Goal: Navigation & Orientation: Understand site structure

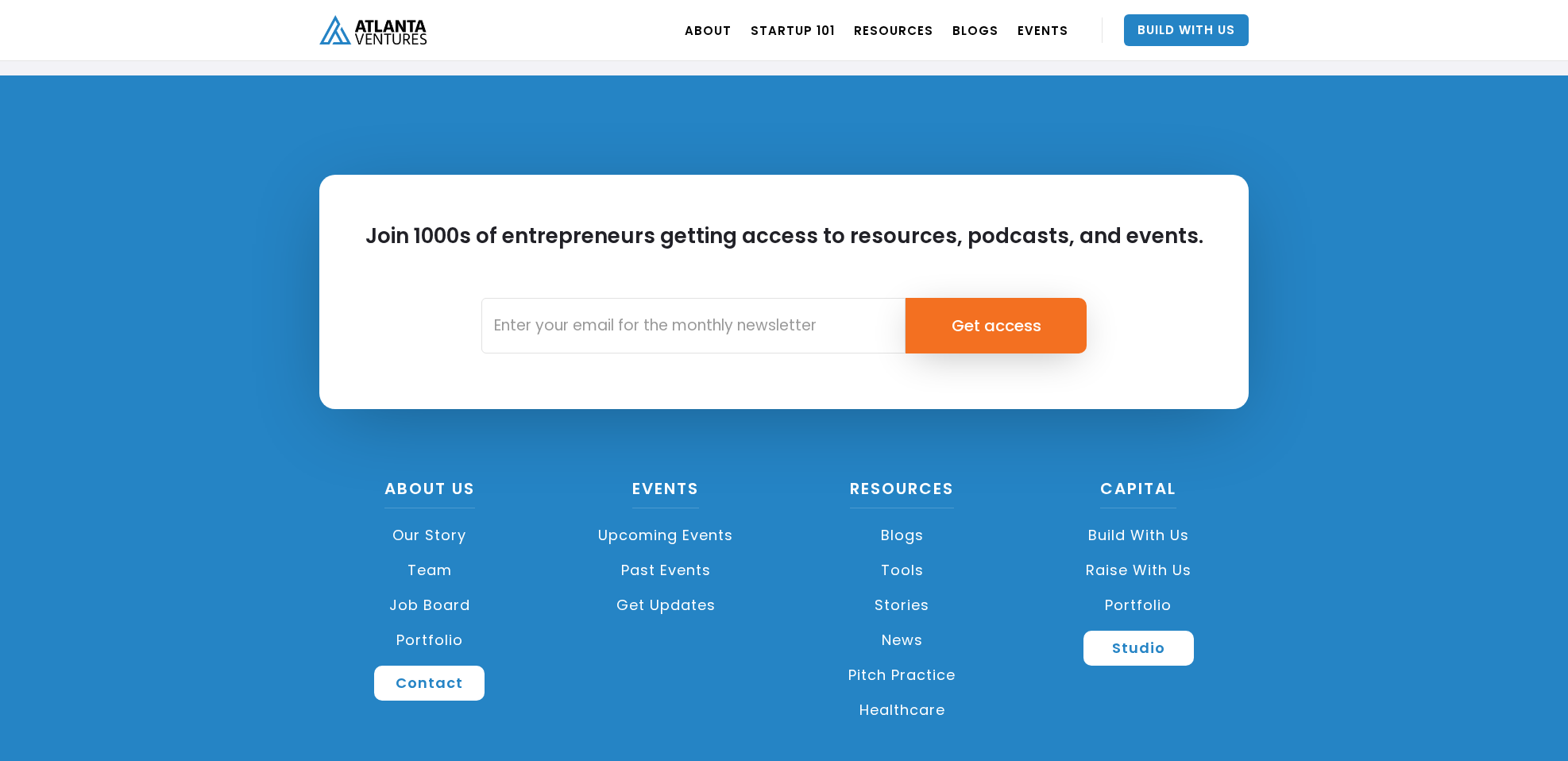
scroll to position [3731, 0]
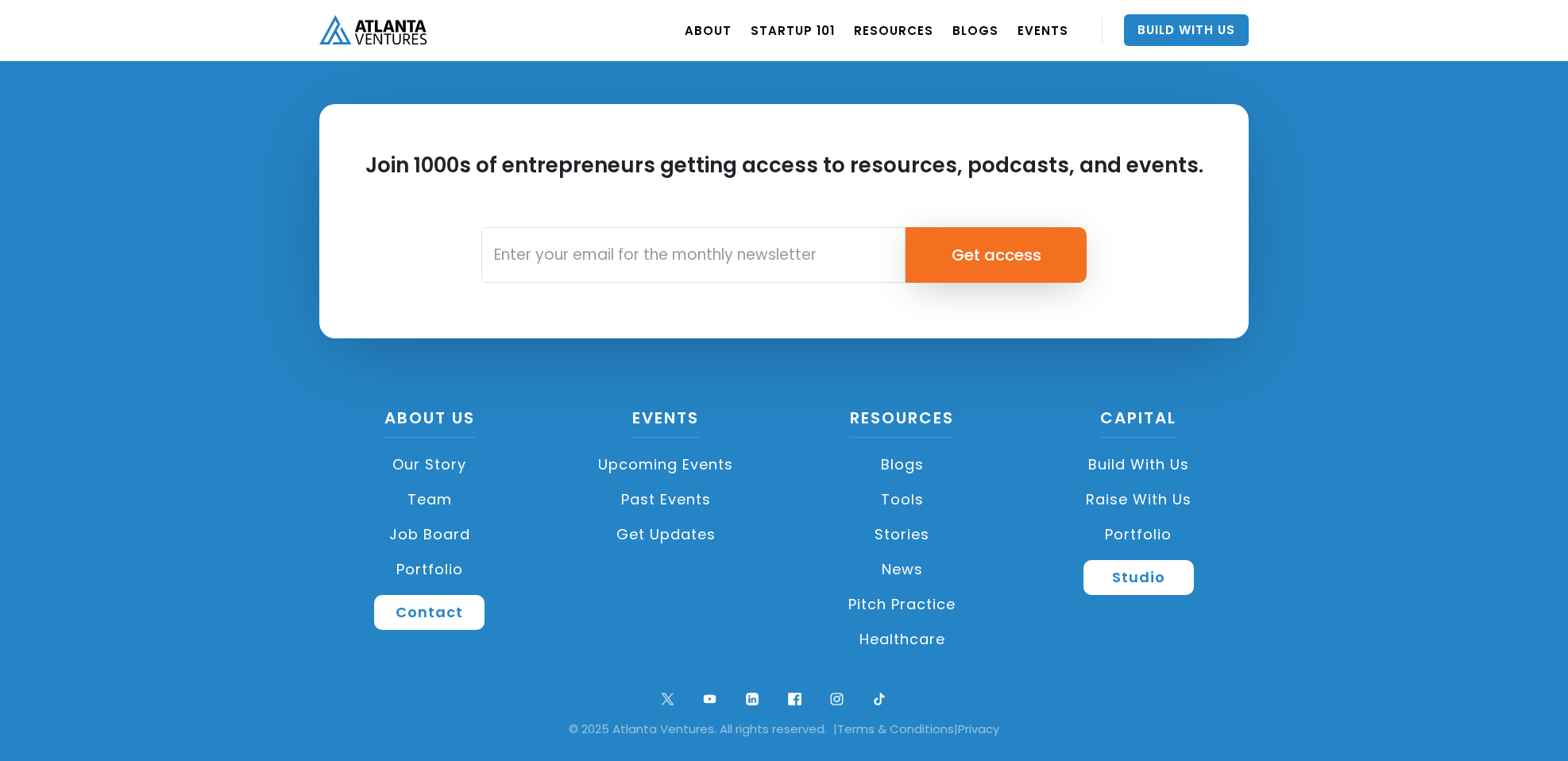
click at [434, 504] on link "Team" at bounding box center [429, 500] width 221 height 35
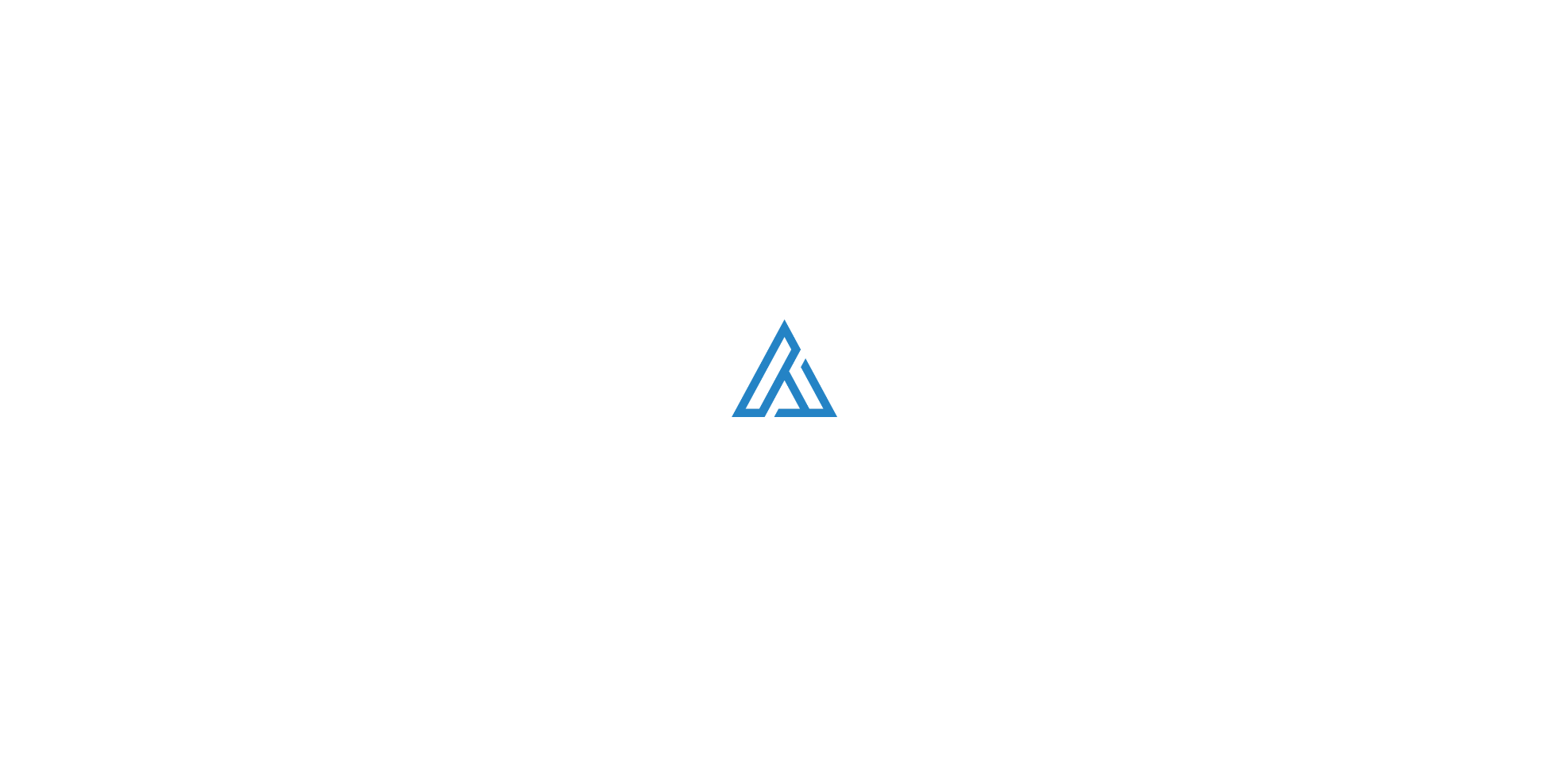
scroll to position [2013, 0]
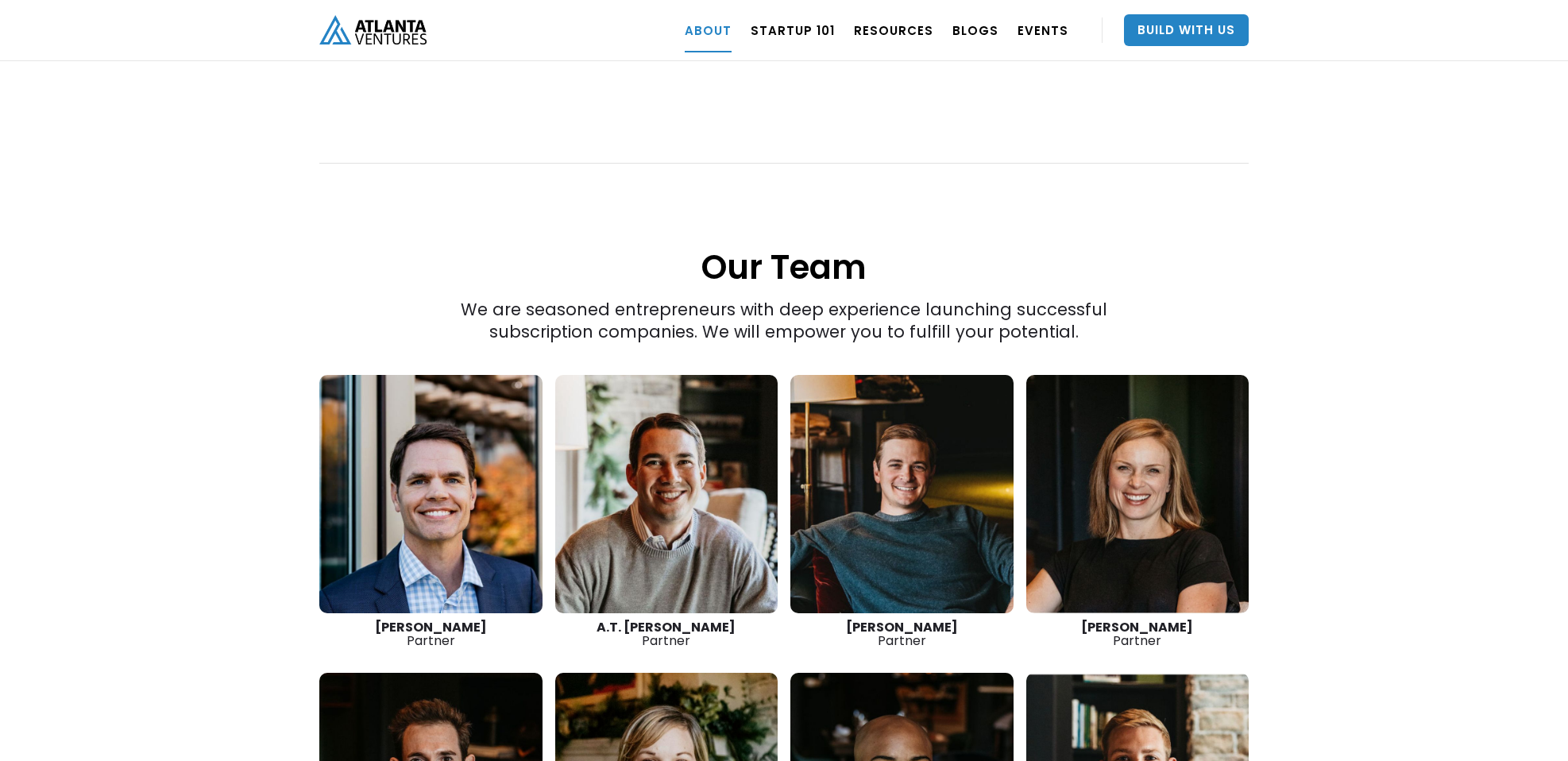
click at [1382, 501] on div "“The best thing we do is create more successful startups. The more breakout bus…" at bounding box center [784, 271] width 1568 height 1630
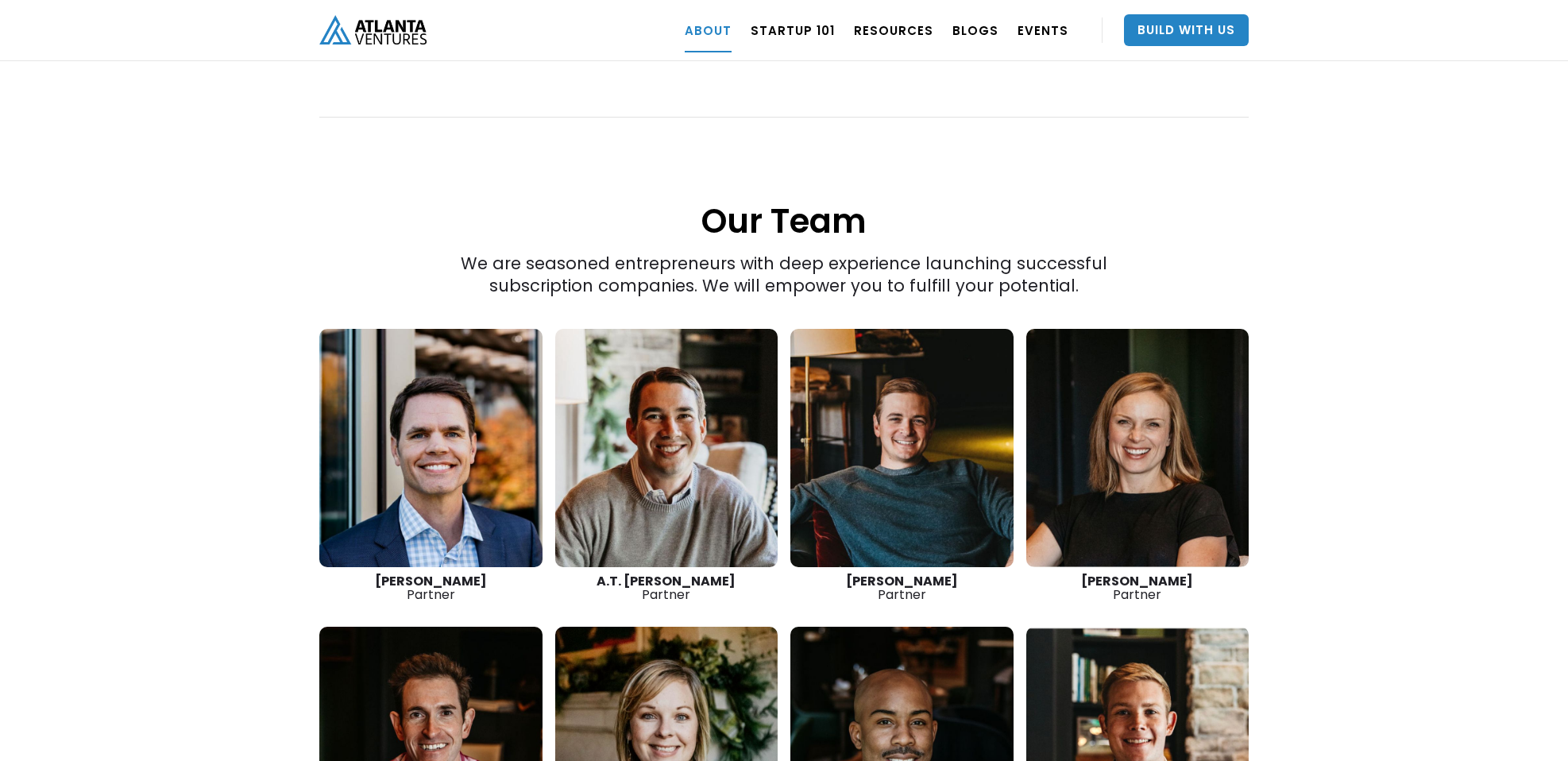
scroll to position [2054, 0]
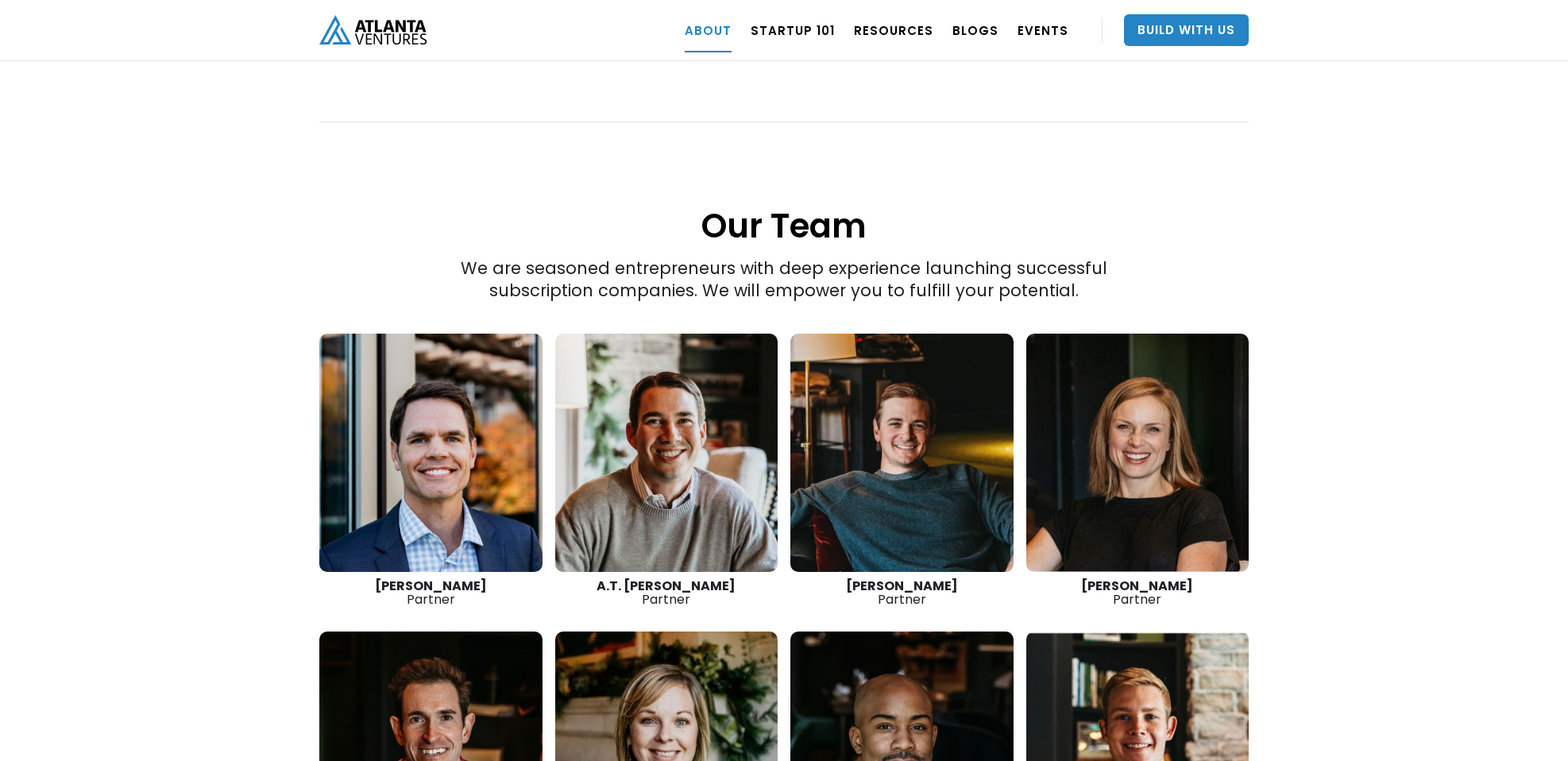
click at [1364, 543] on div "“The best thing we do is create more successful startups. The more breakout bus…" at bounding box center [784, 230] width 1568 height 1630
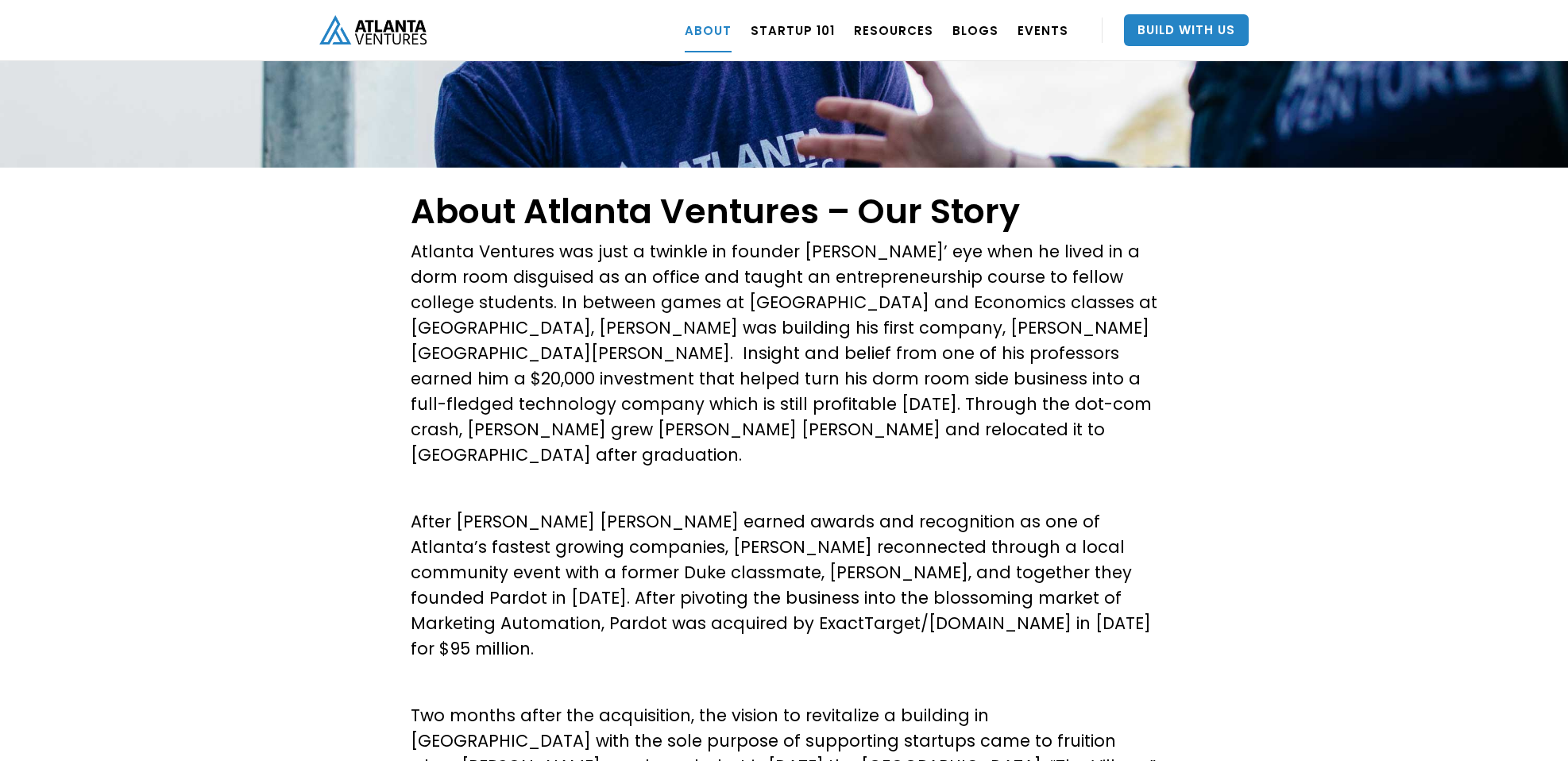
scroll to position [0, 0]
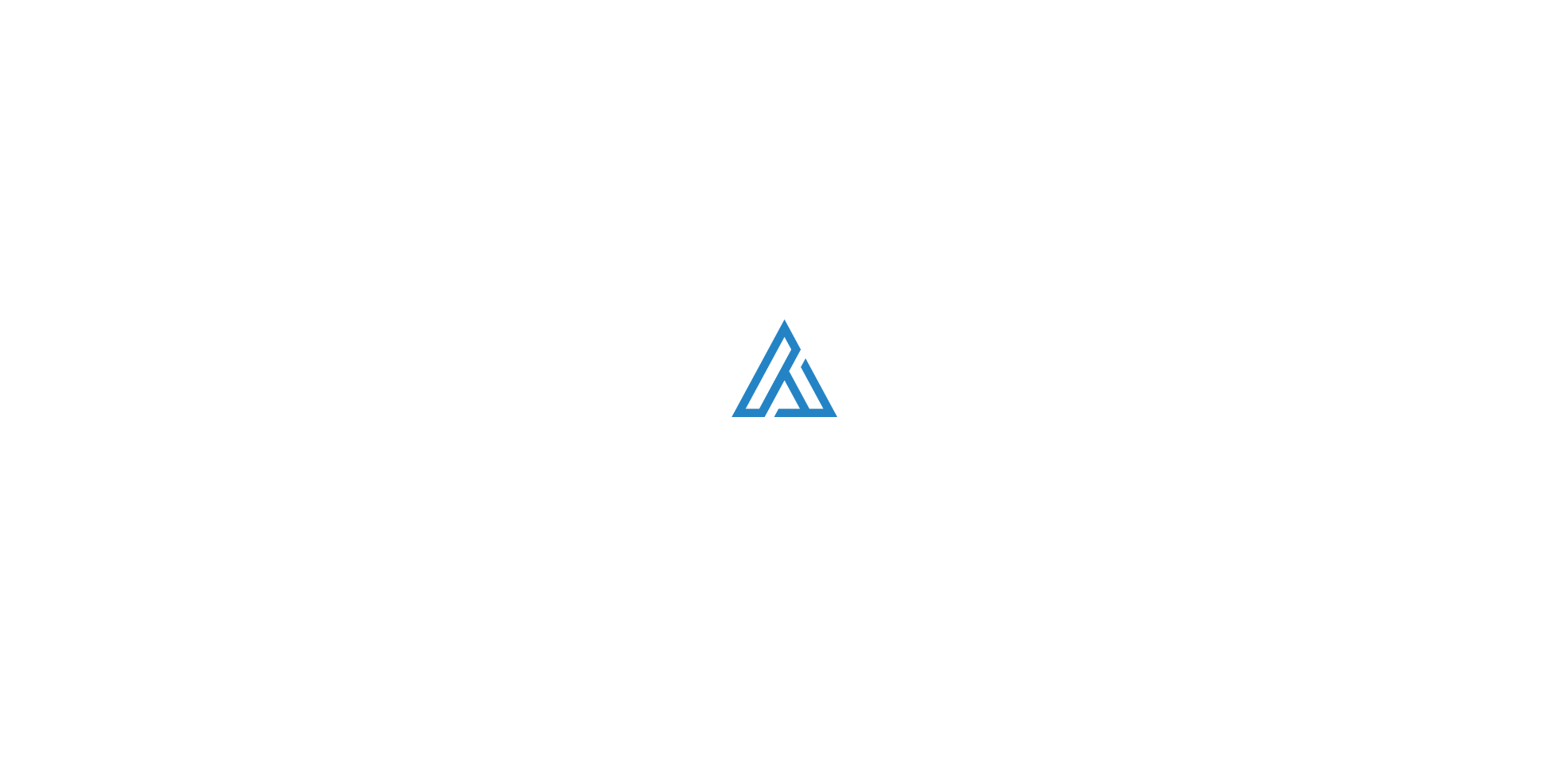
scroll to position [3731, 0]
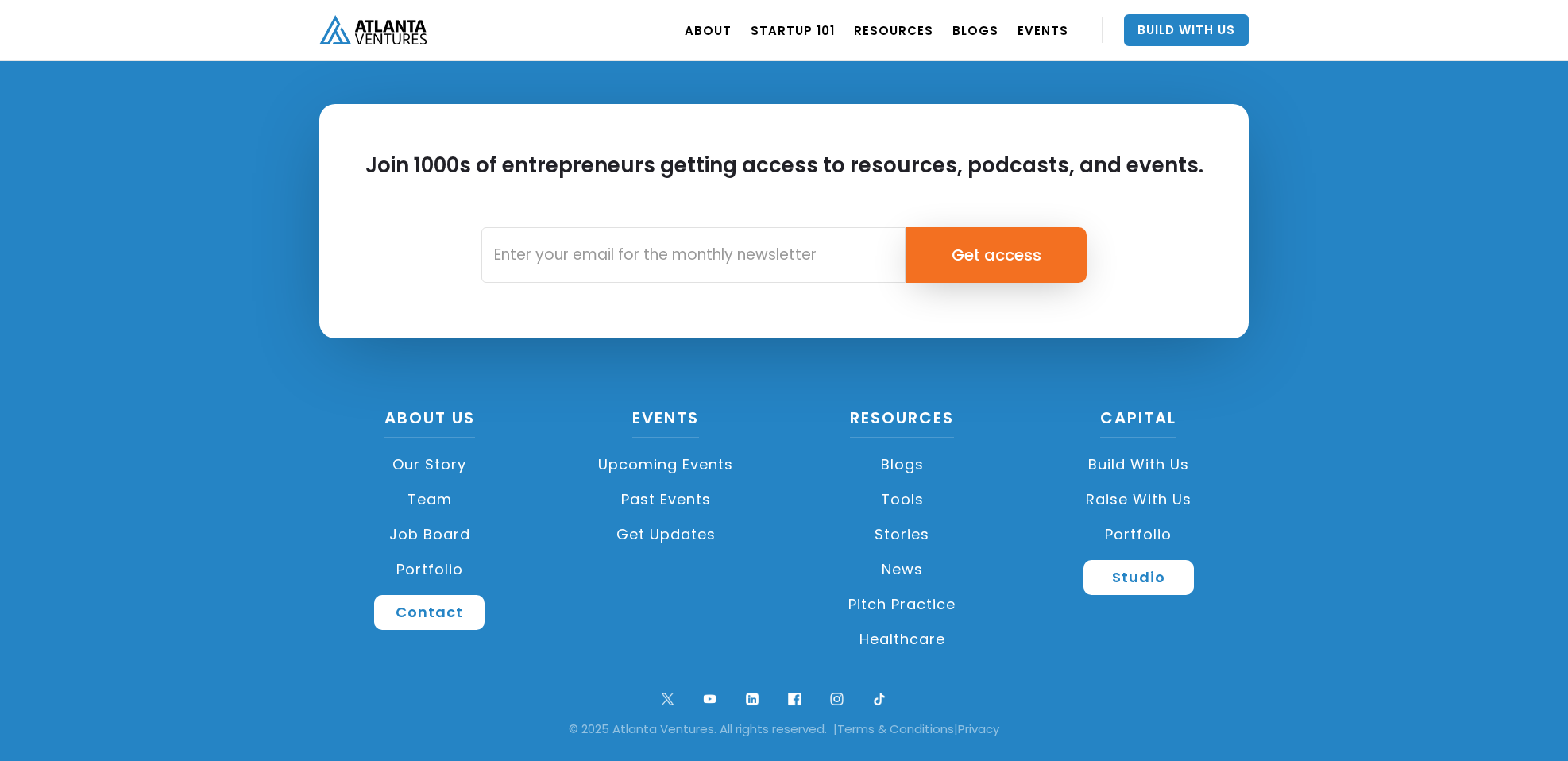
click at [437, 574] on link "Portfolio" at bounding box center [429, 570] width 221 height 35
